Goal: Task Accomplishment & Management: Complete application form

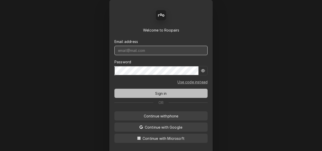
type input "service@ontherockservices.com"
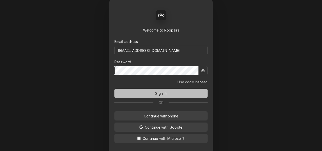
click at [145, 90] on button "Sign in" at bounding box center [161, 92] width 93 height 9
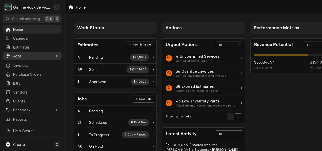
click at [16, 55] on span "Jobs" at bounding box center [32, 55] width 38 height 5
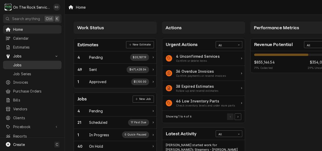
click at [17, 62] on span "Jobs" at bounding box center [36, 64] width 46 height 5
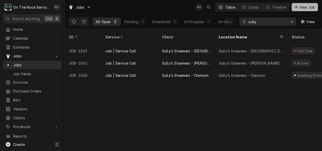
click at [303, 6] on span "New Job" at bounding box center [307, 7] width 17 height 5
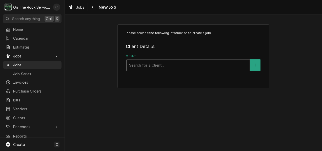
click at [193, 61] on div "Client" at bounding box center [188, 64] width 118 height 9
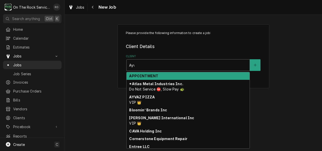
type input "Ayva"
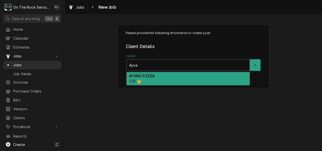
click at [187, 77] on div "AYVAZ PIZZA VIP 👑" at bounding box center [188, 78] width 123 height 13
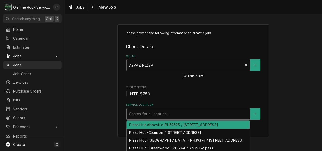
click at [176, 117] on div "Service Location" at bounding box center [188, 113] width 118 height 9
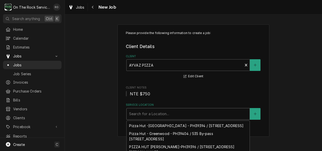
scroll to position [23, 0]
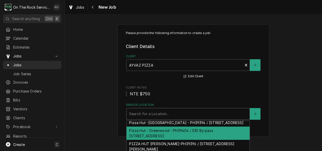
click at [190, 139] on div "Pizza Hut - Greenwood - PH39404 / 535 By-pass 72 NW, Greenwood, SC 29649" at bounding box center [188, 132] width 123 height 13
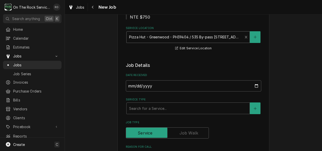
scroll to position [77, 0]
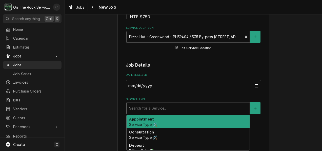
click at [180, 106] on div "Service Type" at bounding box center [188, 107] width 118 height 9
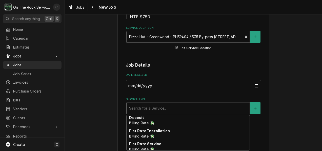
scroll to position [28, 0]
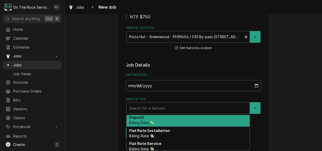
type textarea "x"
type input "j"
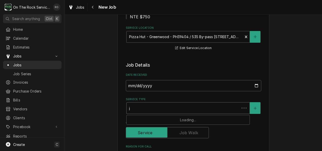
type textarea "x"
type input "jo"
type textarea "x"
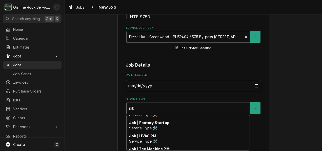
scroll to position [24, 0]
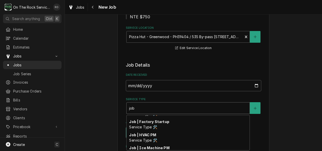
type input "job"
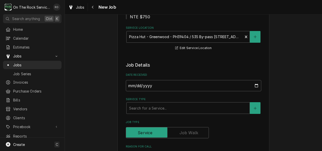
scroll to position [100, 0]
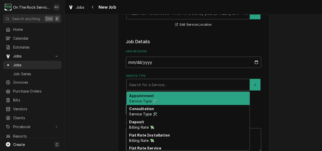
drag, startPoint x: 174, startPoint y: 124, endPoint x: 163, endPoint y: 82, distance: 43.1
click at [163, 82] on div "Service Type" at bounding box center [188, 84] width 118 height 9
type textarea "x"
type input "j"
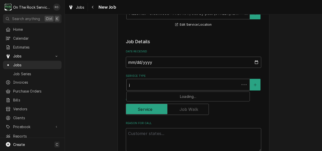
type textarea "x"
type input "jo"
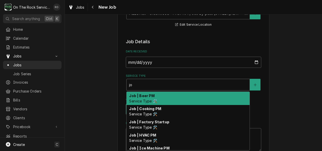
type textarea "x"
type input "job"
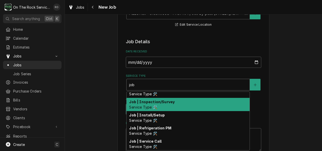
scroll to position [59, 0]
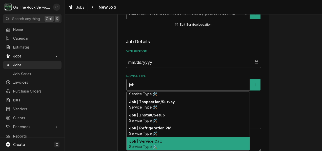
click at [156, 143] on div "Job | Service Call Service Type 🛠️" at bounding box center [188, 143] width 123 height 13
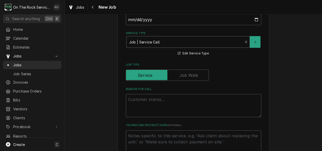
scroll to position [143, 0]
click at [142, 103] on textarea "Reason For Call" at bounding box center [194, 104] width 136 height 23
type textarea "x"
paste textarea "Middle Oven"
type textarea "x"
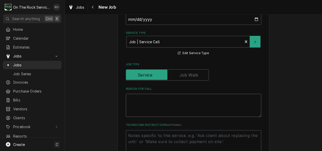
type textarea "Middle Oven"
type textarea "x"
type textarea "Middle Oven"
paste textarea "Not working"
type textarea "x"
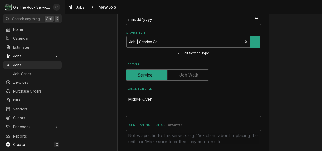
type textarea "Middle Oven Not working"
type textarea "x"
click at [137, 97] on textarea "Middle Oven Not working" at bounding box center [194, 104] width 136 height 23
type textarea "Middle Oven Not working"
type textarea "x"
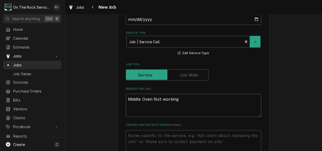
type textarea "T Middle Oven Not working"
type textarea "x"
type textarea "Ta Middle Oven Not working"
type textarea "x"
type textarea "Tas Middle Oven Not working"
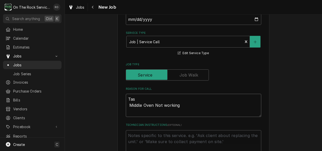
type textarea "x"
type textarea "Task Middle Oven Not working"
type textarea "x"
type textarea "Tas Middle Oven Not working"
type textarea "x"
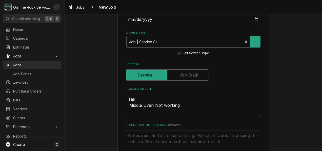
type textarea "Ta Middle Oven Not working"
type textarea "x"
type textarea "T Middle Oven Not working"
type textarea "x"
type textarea "TAS Middle Oven Not working"
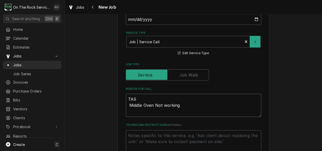
type textarea "x"
type textarea "TASK Middle Oven Not working"
type textarea "x"
type textarea "TASK# Middle Oven Not working"
type textarea "x"
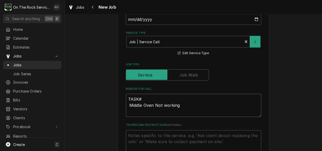
type textarea "TASK# Middle Oven Not working"
click at [141, 99] on textarea "TASK# Middle Oven Not working" at bounding box center [194, 104] width 136 height 23
paste textarea "3218795"
type textarea "x"
type textarea "TASK# 3218795 Middle Oven Not working"
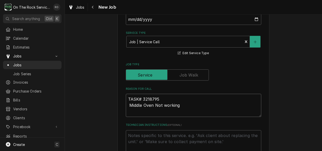
type textarea "x"
type textarea "TASK# 3218795 Middle Oven Not working"
type textarea "x"
type textarea "TASK# 3218795 N Middle Oven Not working"
type textarea "x"
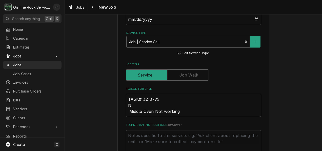
type textarea "TASK# 3218795 NT Middle Oven Not working"
type textarea "x"
type textarea "TASK# 3218795 NTE Middle Oven Not working"
type textarea "x"
type textarea "TASK# 3218795 NTE Middle Oven Not working"
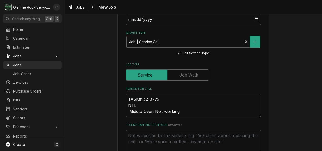
type textarea "x"
type textarea "TASK# 3218795 NTE $ Middle Oven Not working"
type textarea "x"
type textarea "TASK# 3218795 NTE $7 Middle Oven Not working"
type textarea "x"
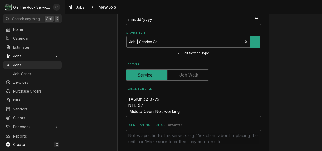
type textarea "TASK# 3218795 NTE $75 Middle Oven Not working"
type textarea "x"
type textarea "TASK# 3218795 NTE $750 Middle Oven Not working"
type textarea "x"
type textarea "TASK# 3218795 NTE $750 Middle Oven Not working"
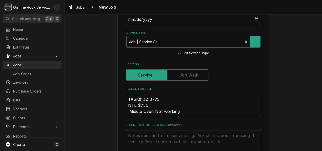
click at [146, 145] on textarea "Technician Instructions ( optional )" at bounding box center [194, 141] width 136 height 23
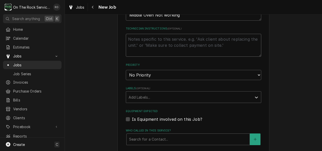
scroll to position [239, 0]
click at [177, 75] on select "No Priority Urgent High Medium Low" at bounding box center [194, 74] width 136 height 10
select select "2"
click at [126, 70] on select "No Priority Urgent High Medium Low" at bounding box center [194, 74] width 136 height 10
click at [158, 95] on div "Labels" at bounding box center [189, 96] width 121 height 9
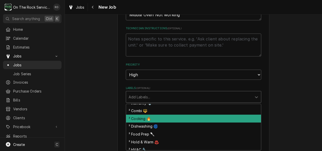
scroll to position [44, 0]
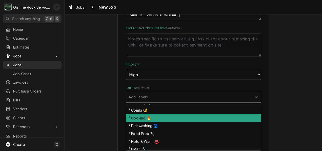
click at [139, 117] on div "² Cooking 🔥" at bounding box center [193, 118] width 135 height 8
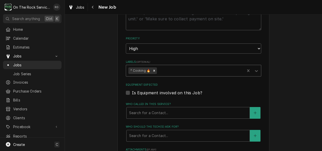
scroll to position [285, 0]
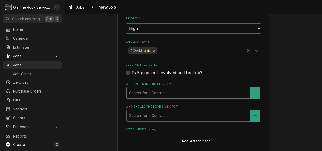
click at [171, 92] on div "Who called in this service?" at bounding box center [188, 92] width 118 height 9
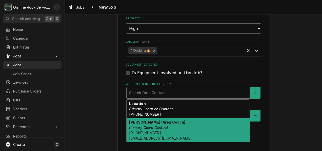
click at [167, 133] on div "Russel Kowalczyk (Area Coach) Primary Client Contact (864) 978-5754 rkowalczyk@…" at bounding box center [188, 130] width 123 height 24
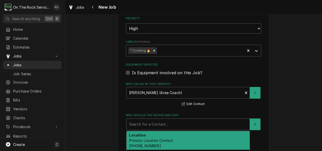
click at [163, 119] on div "Search for a Contact..." at bounding box center [188, 123] width 123 height 11
click at [163, 135] on div "Location Primary Location Contact (864) 229-4812" at bounding box center [188, 140] width 123 height 18
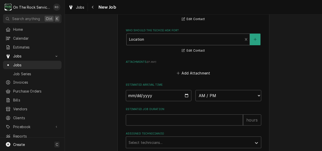
scroll to position [370, 0]
click at [165, 91] on input "Date" at bounding box center [159, 94] width 66 height 11
click at [185, 97] on input "Date" at bounding box center [159, 94] width 66 height 11
type textarea "x"
type input "2025-09-11"
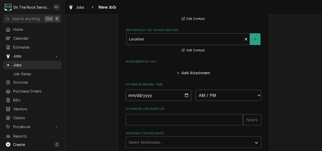
type textarea "x"
click at [240, 93] on select "AM / PM 6:00 AM 6:15 AM 6:30 AM 6:45 AM 7:00 AM 7:15 AM 7:30 AM 7:45 AM 8:00 AM…" at bounding box center [229, 94] width 66 height 11
select select "14:00:00"
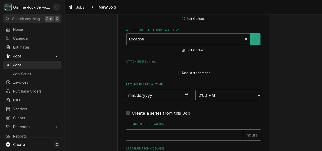
type textarea "x"
click at [228, 92] on select "AM / PM 6:00 AM 6:15 AM 6:30 AM 6:45 AM 7:00 AM 7:15 AM 7:30 AM 7:45 AM 8:00 AM…" at bounding box center [229, 94] width 66 height 11
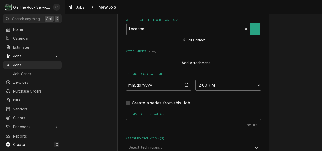
click at [228, 87] on select "AM / PM 6:00 AM 6:15 AM 6:30 AM 6:45 AM 7:00 AM 7:15 AM 7:30 AM 7:45 AM 8:00 AM…" at bounding box center [229, 84] width 66 height 11
select select "15:00:00"
click at [227, 99] on div "Create a series from this Job" at bounding box center [194, 101] width 136 height 9
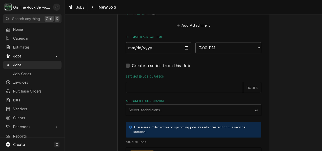
scroll to position [418, 0]
click at [182, 88] on input "Estimated Job Duration" at bounding box center [184, 86] width 117 height 11
type textarea "x"
type input "2"
type textarea "x"
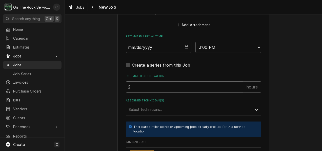
type input "2"
click at [172, 109] on div "Assigned Technician(s)" at bounding box center [189, 109] width 121 height 9
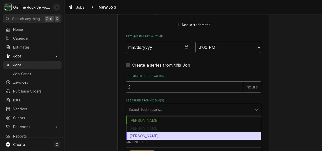
click at [166, 138] on div "Todd Brady" at bounding box center [193, 136] width 135 height 8
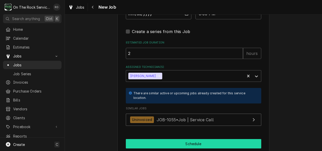
click at [166, 148] on button "Schedule" at bounding box center [194, 143] width 136 height 9
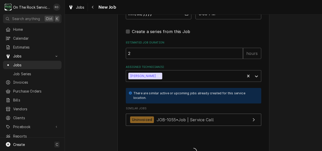
type textarea "x"
